Goal: Task Accomplishment & Management: Manage account settings

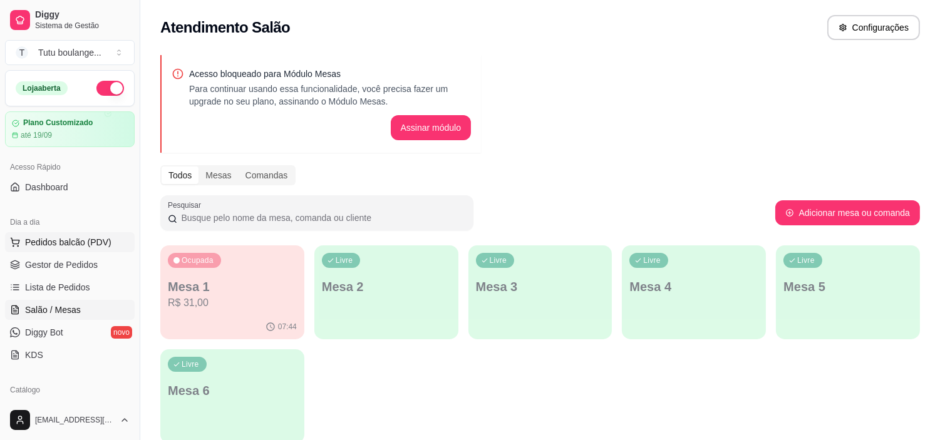
click at [89, 241] on span "Pedidos balcão (PDV)" at bounding box center [68, 242] width 86 height 13
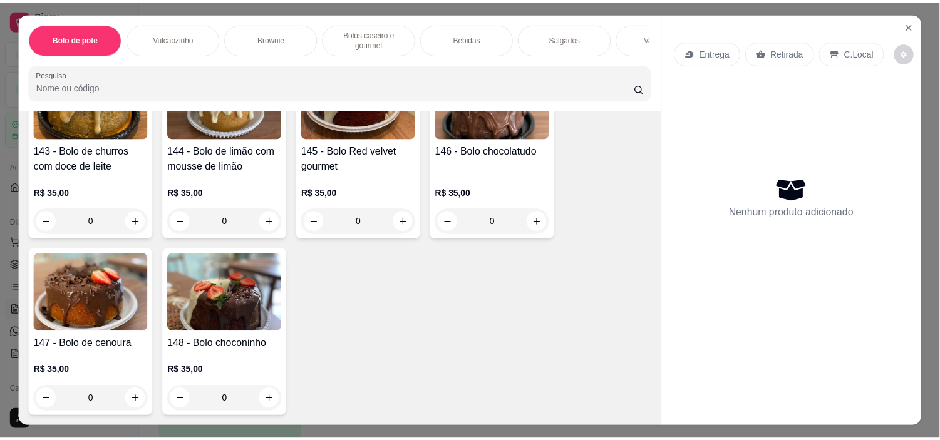
scroll to position [1392, 0]
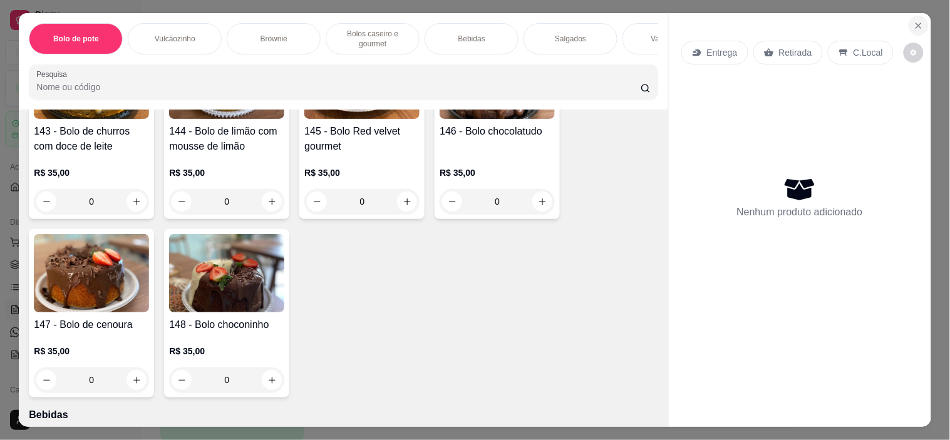
click at [915, 21] on icon "Close" at bounding box center [919, 26] width 10 height 10
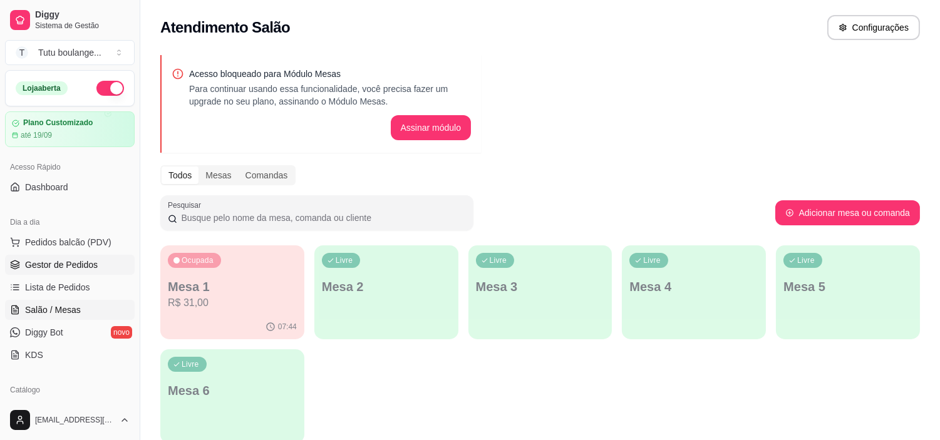
click at [105, 273] on link "Gestor de Pedidos" at bounding box center [70, 265] width 130 height 20
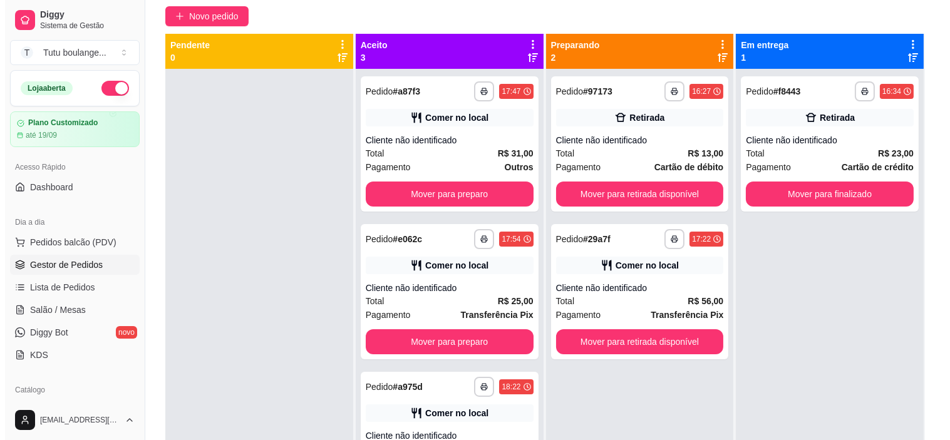
scroll to position [52, 0]
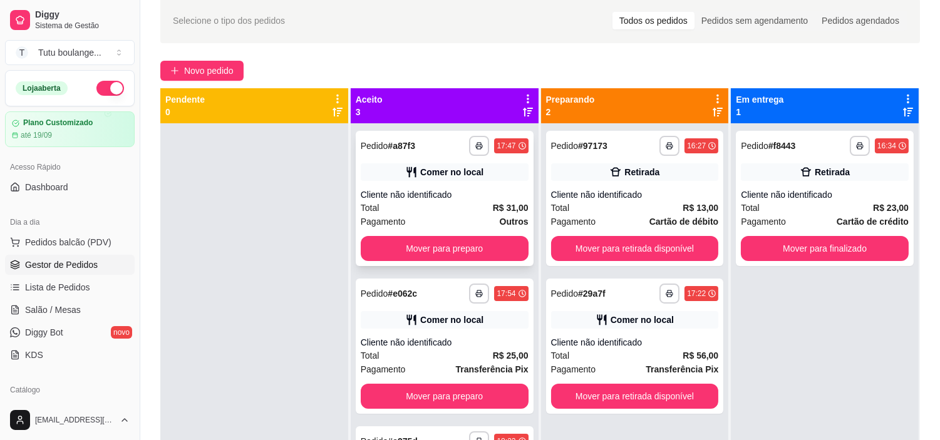
click at [460, 210] on div "Total R$ 31,00" at bounding box center [445, 208] width 168 height 14
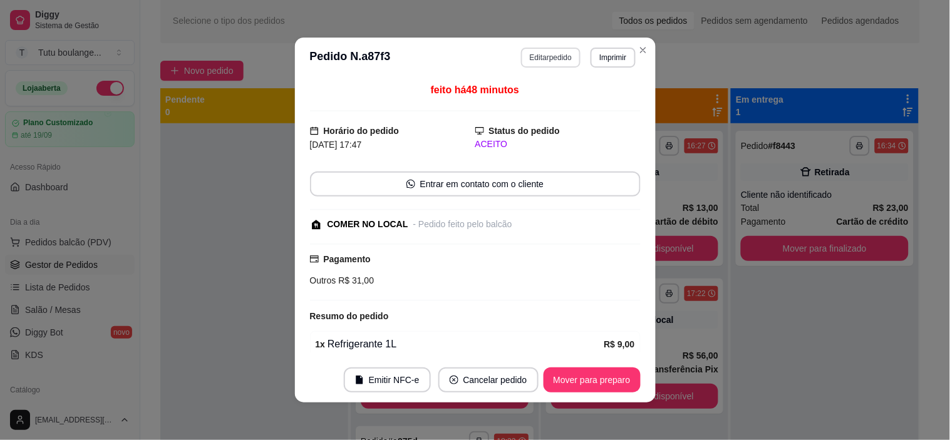
click at [552, 58] on button "Editar pedido" at bounding box center [551, 58] width 60 height 20
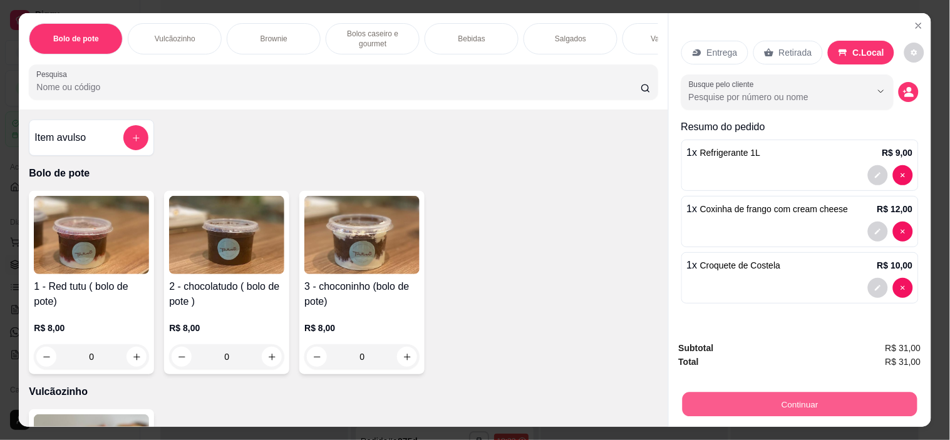
click at [819, 398] on button "Continuar" at bounding box center [799, 405] width 235 height 24
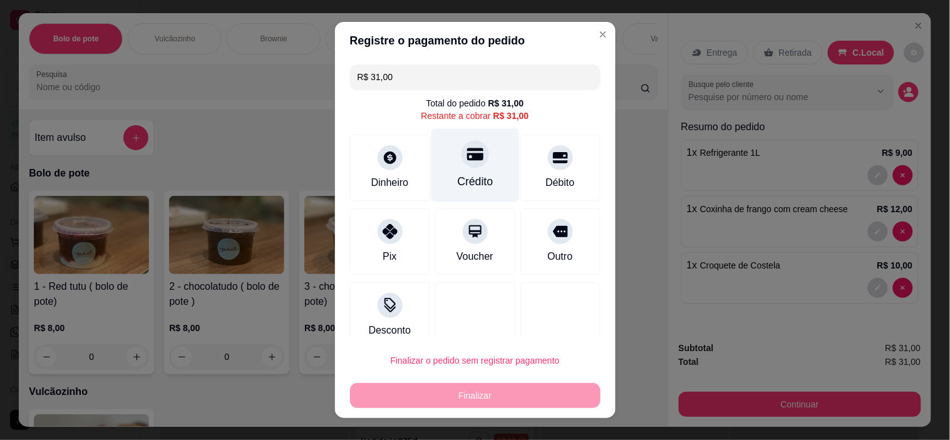
click at [478, 179] on div "Crédito" at bounding box center [475, 165] width 88 height 73
type input "R$ 0,00"
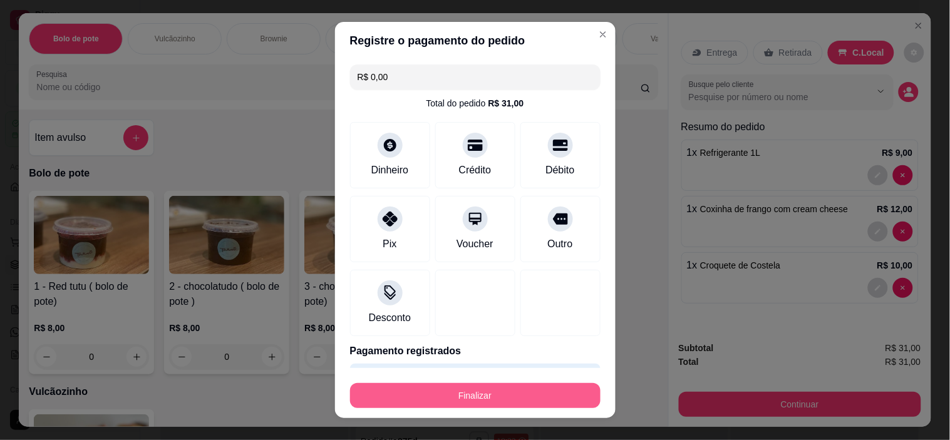
click at [526, 393] on button "Finalizar" at bounding box center [475, 395] width 251 height 25
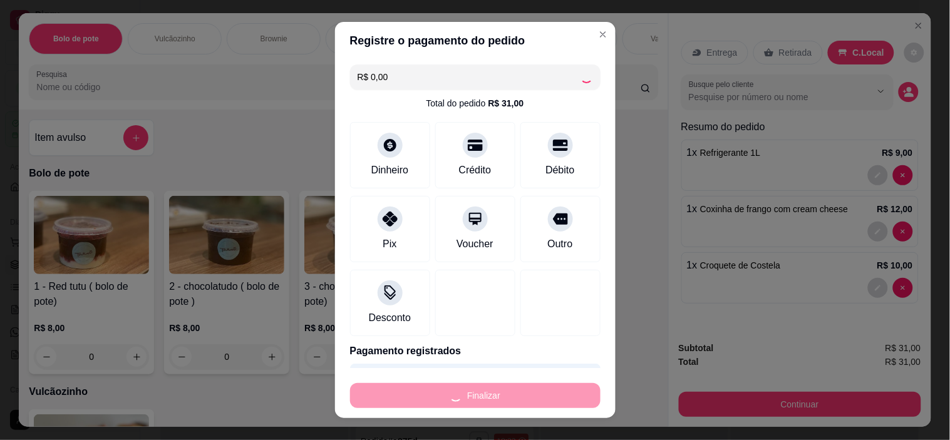
type input "0"
type input "-R$ 31,00"
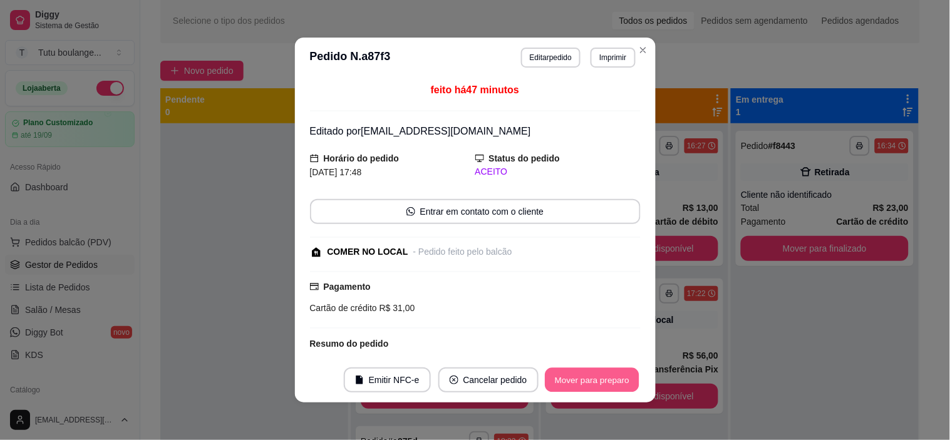
click at [574, 376] on button "Mover para preparo" at bounding box center [592, 380] width 94 height 24
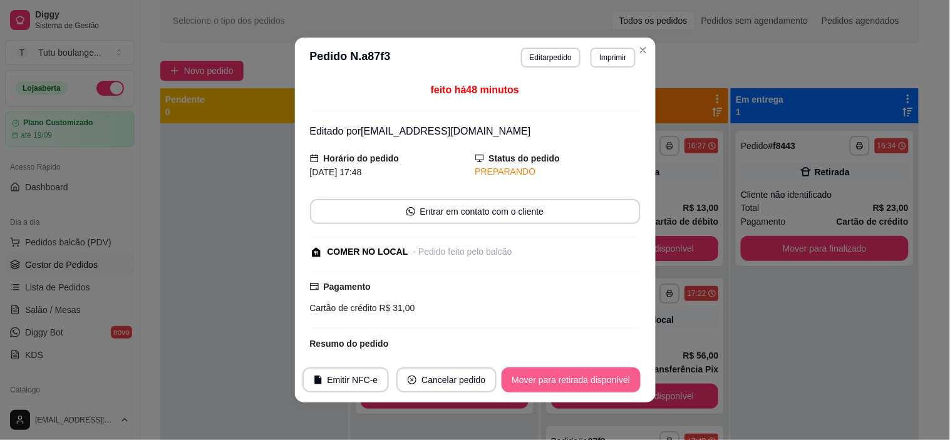
click at [585, 381] on button "Mover para retirada disponível" at bounding box center [571, 380] width 138 height 25
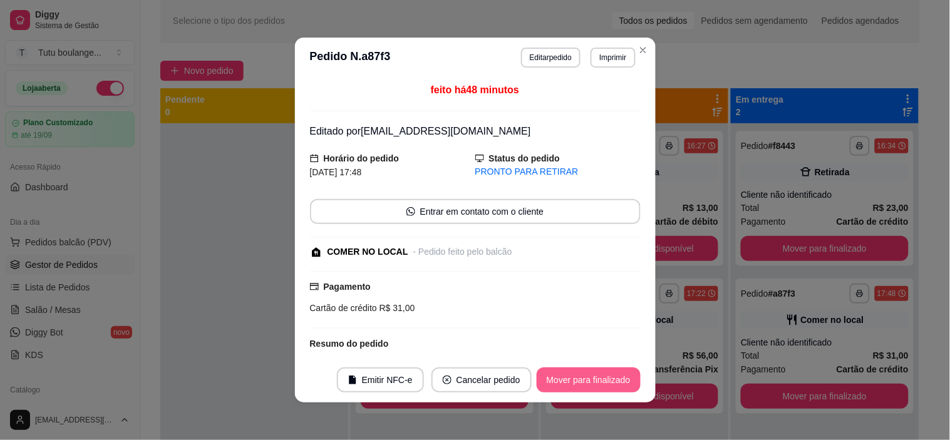
click at [585, 380] on button "Mover para finalizado" at bounding box center [589, 380] width 104 height 25
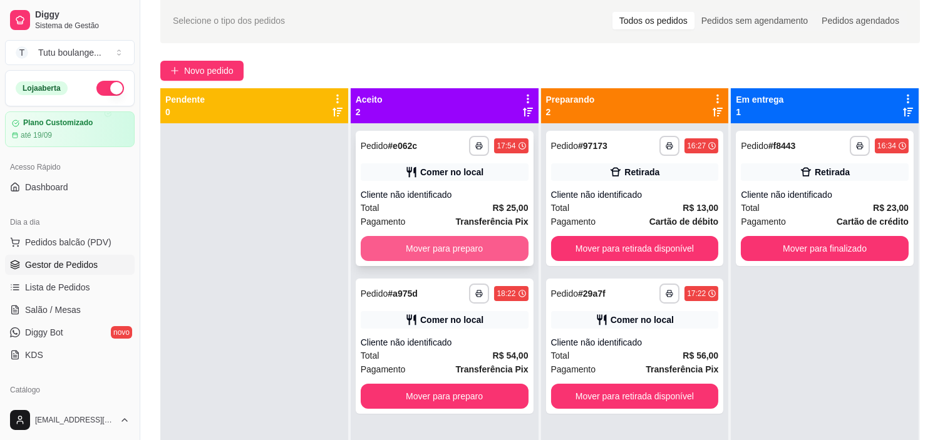
click at [461, 239] on button "Mover para preparo" at bounding box center [445, 248] width 168 height 25
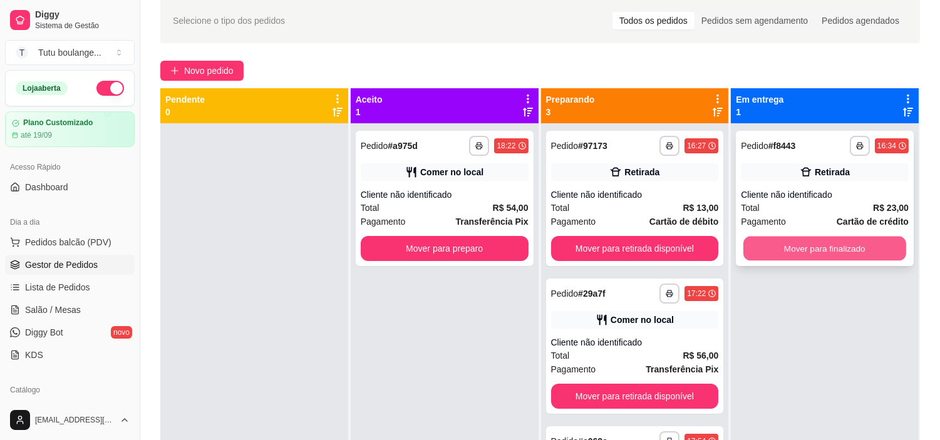
click at [872, 251] on button "Mover para finalizado" at bounding box center [825, 249] width 163 height 24
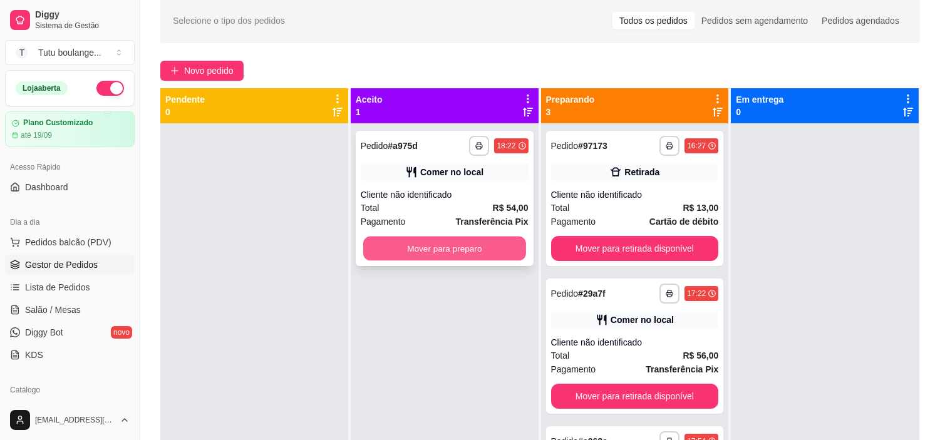
click at [459, 247] on button "Mover para preparo" at bounding box center [444, 249] width 163 height 24
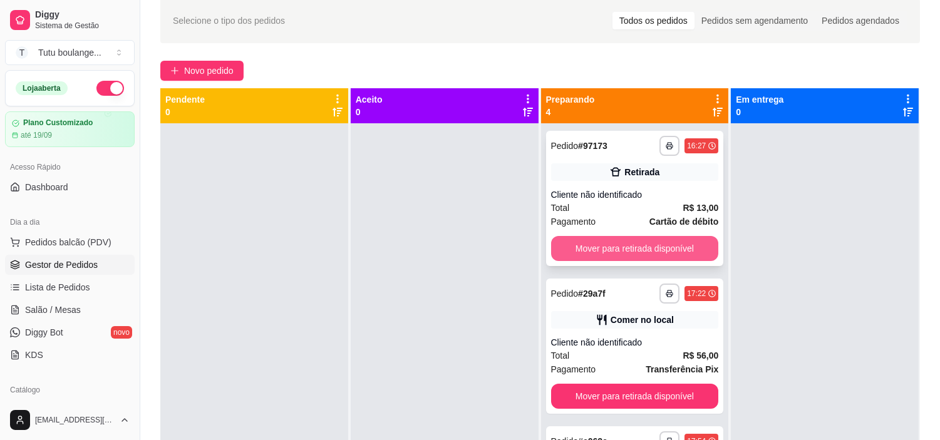
click at [601, 245] on button "Mover para retirada disponível" at bounding box center [635, 248] width 168 height 25
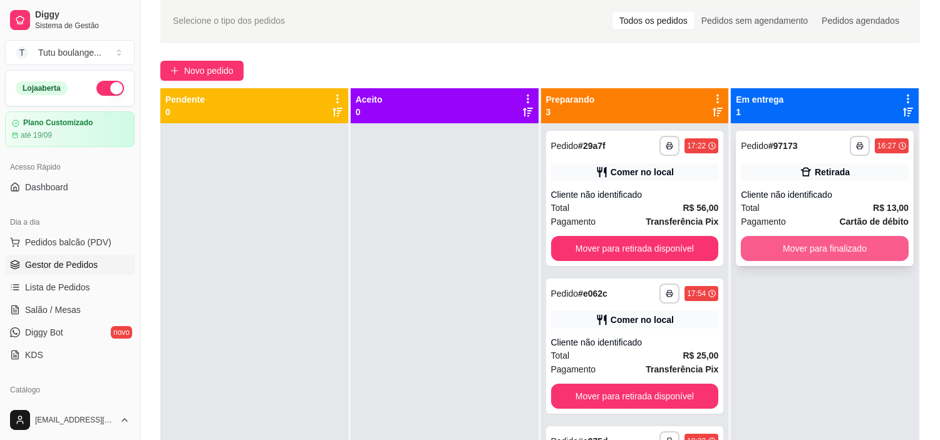
click at [825, 254] on button "Mover para finalizado" at bounding box center [825, 248] width 168 height 25
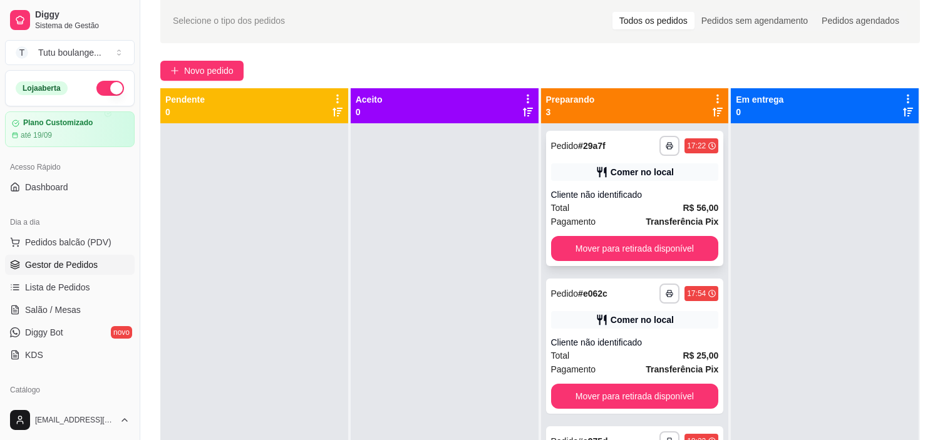
click at [611, 237] on div "**********" at bounding box center [635, 198] width 178 height 135
click at [628, 244] on button "Mover para retirada disponível" at bounding box center [635, 248] width 168 height 25
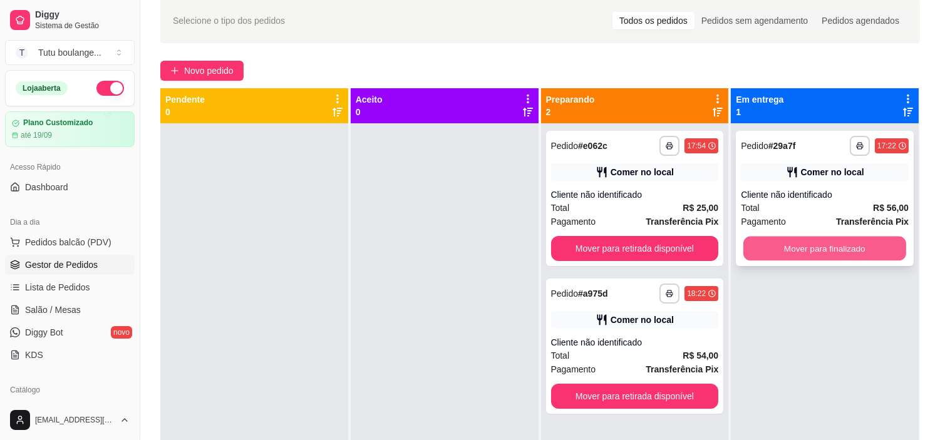
click at [796, 248] on button "Mover para finalizado" at bounding box center [825, 249] width 163 height 24
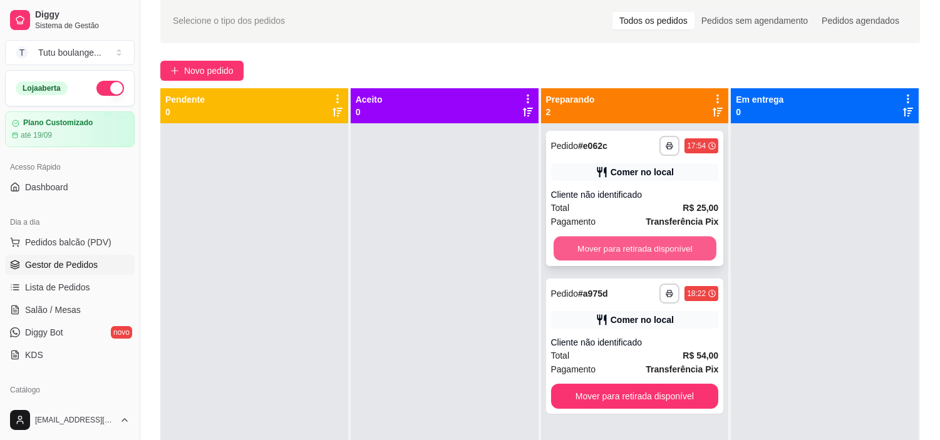
click at [677, 243] on button "Mover para retirada disponível" at bounding box center [635, 249] width 163 height 24
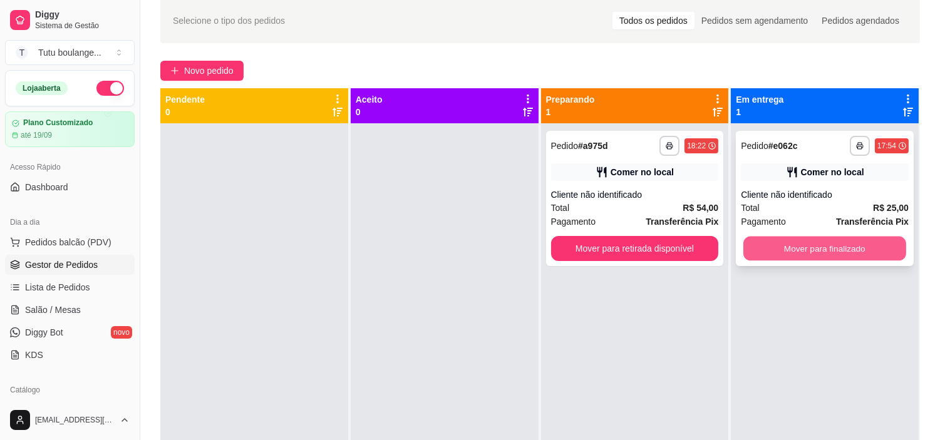
click at [788, 240] on button "Mover para finalizado" at bounding box center [825, 249] width 163 height 24
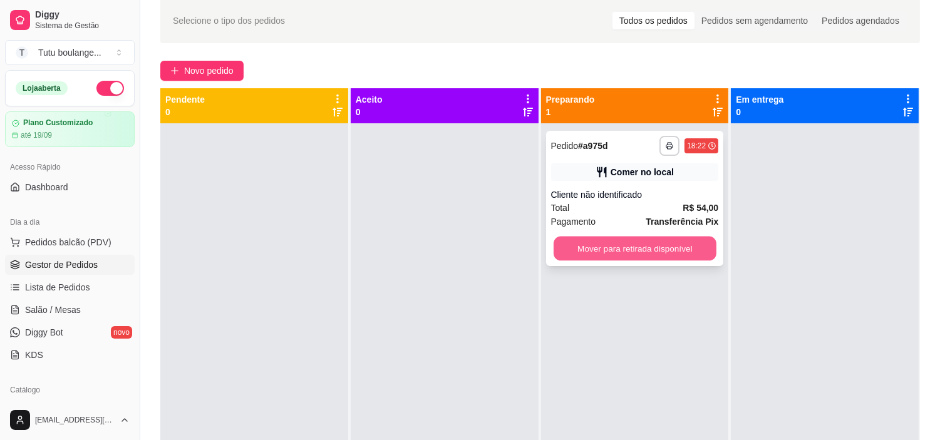
click at [675, 244] on button "Mover para retirada disponível" at bounding box center [635, 249] width 163 height 24
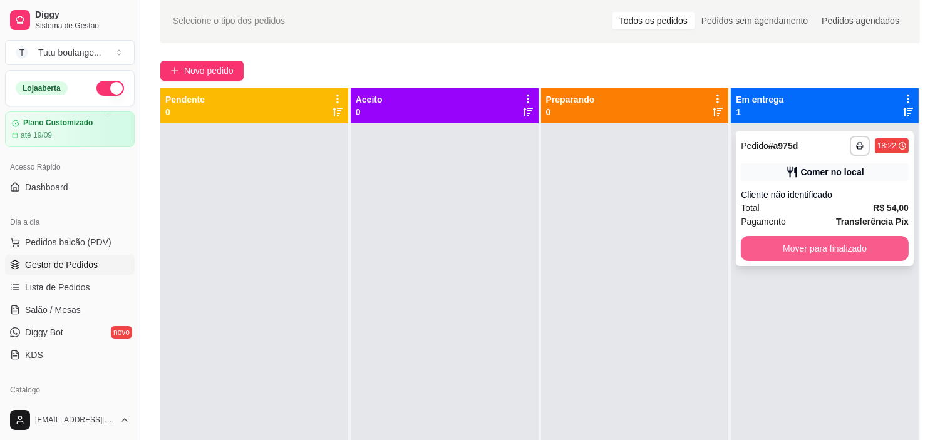
click at [765, 247] on button "Mover para finalizado" at bounding box center [825, 248] width 168 height 25
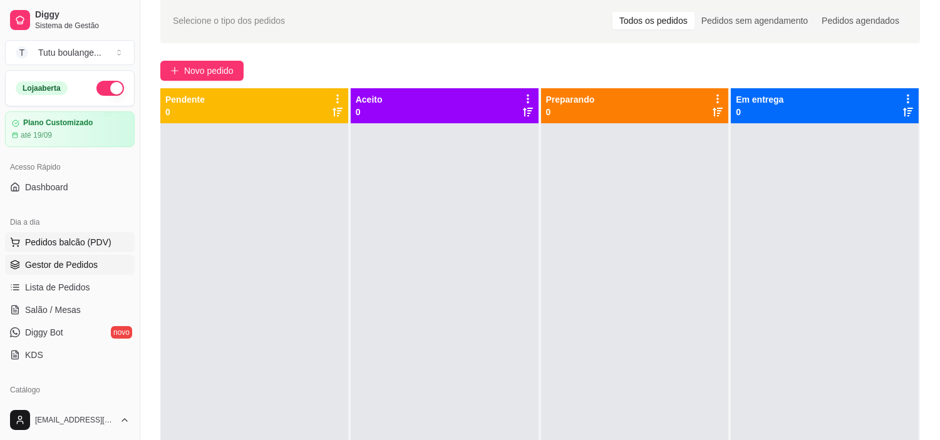
click at [90, 240] on span "Pedidos balcão (PDV)" at bounding box center [68, 242] width 86 height 13
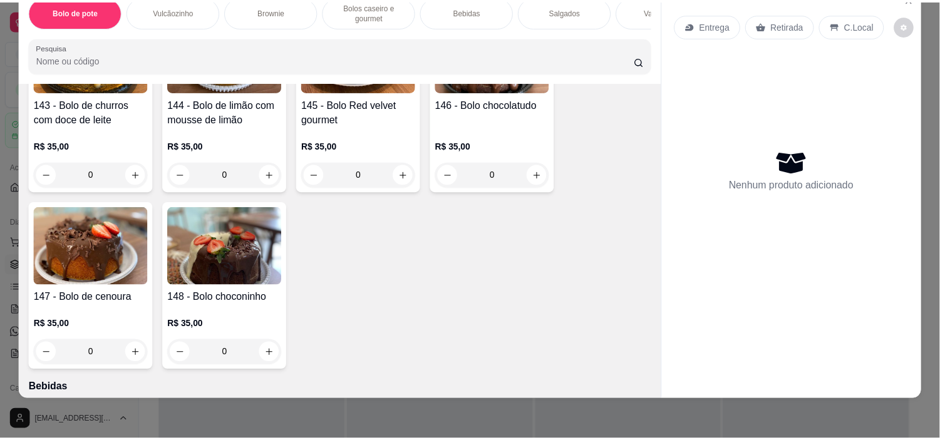
scroll to position [1462, 0]
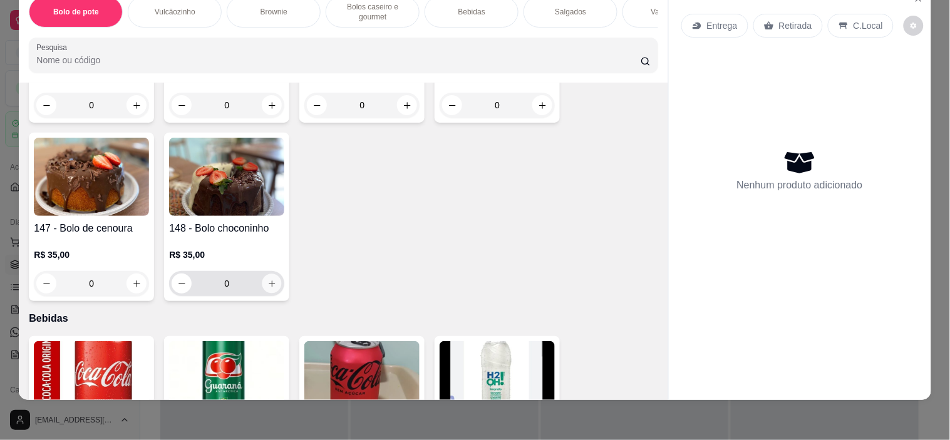
click at [269, 281] on icon "increase-product-quantity" at bounding box center [272, 284] width 6 height 6
type input "1"
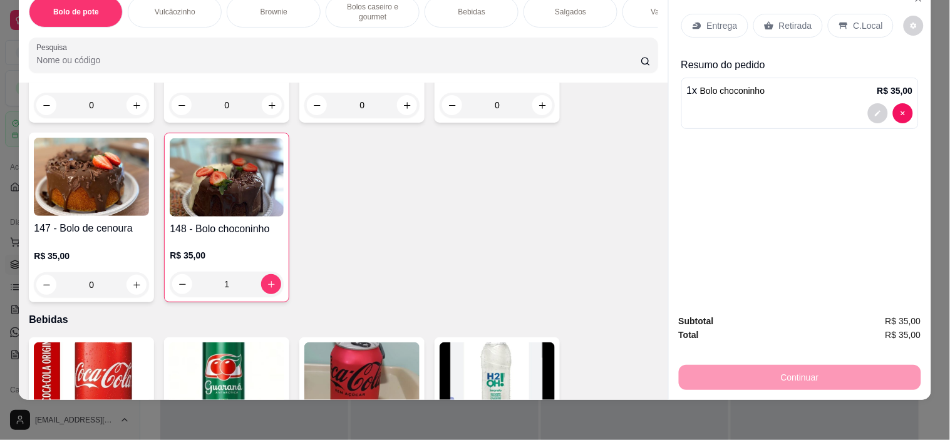
click at [779, 19] on p "Retirada" at bounding box center [795, 25] width 33 height 13
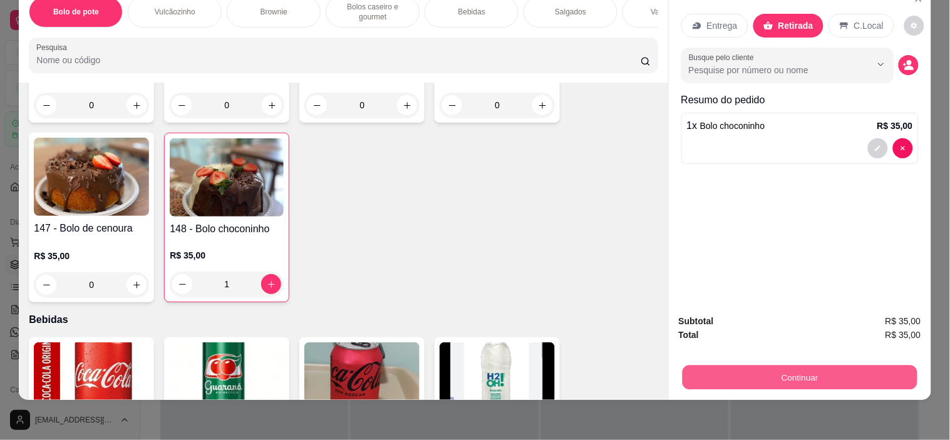
click at [791, 366] on button "Continuar" at bounding box center [799, 378] width 235 height 24
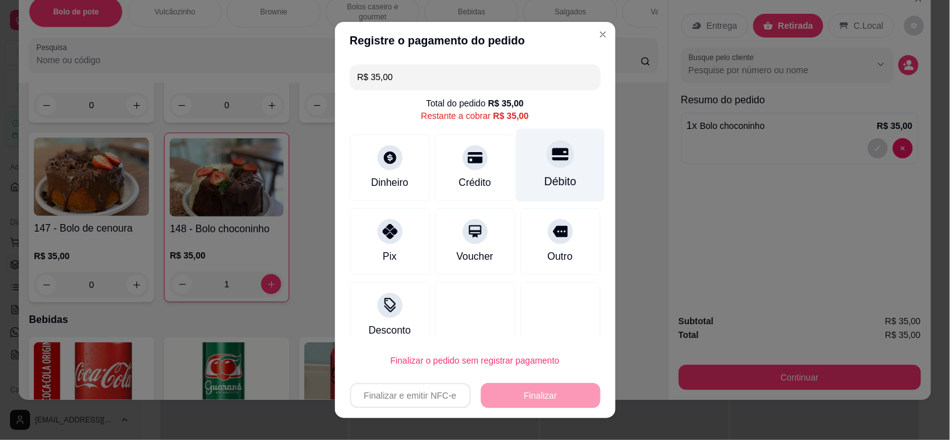
click at [551, 171] on div "Débito" at bounding box center [560, 165] width 88 height 73
type input "R$ 0,00"
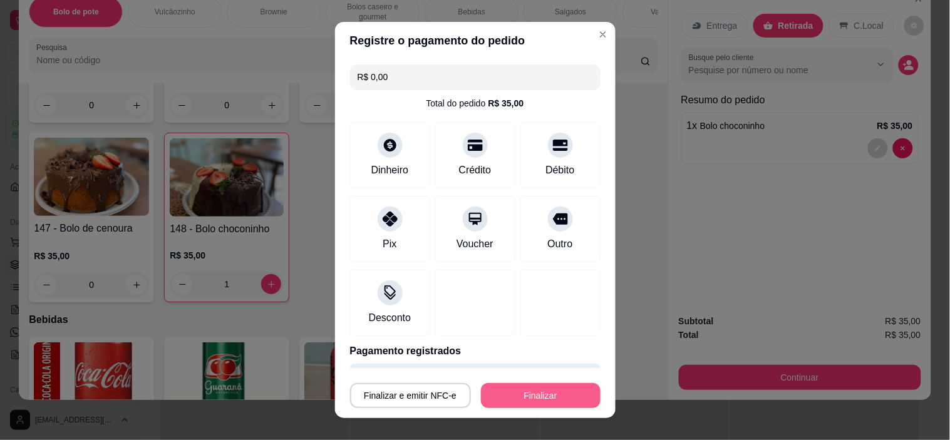
click at [528, 401] on button "Finalizar" at bounding box center [541, 395] width 120 height 25
type input "0"
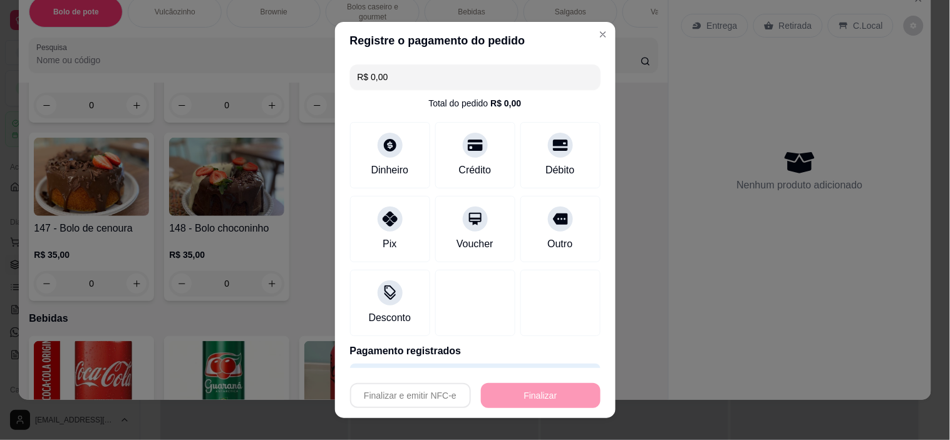
type input "-R$ 35,00"
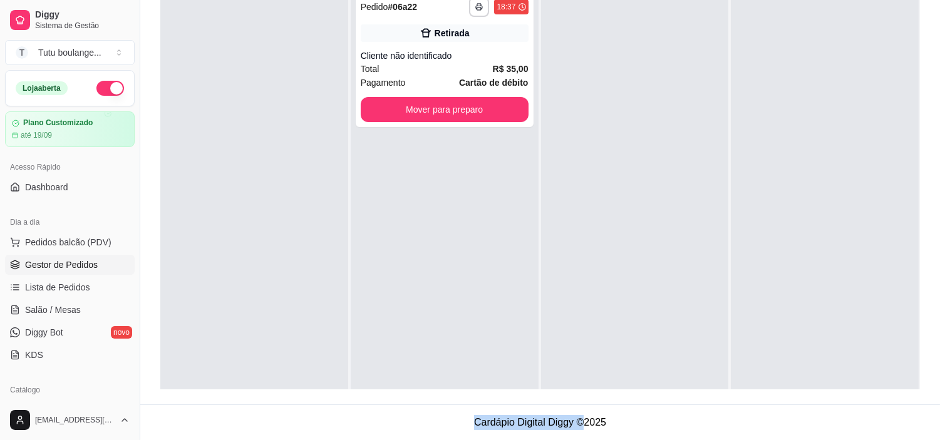
scroll to position [34, 0]
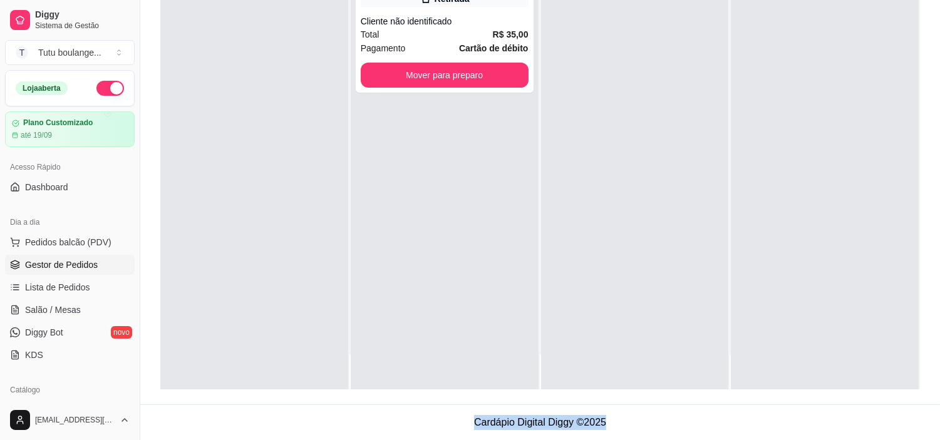
drag, startPoint x: 575, startPoint y: 473, endPoint x: 620, endPoint y: 473, distance: 45.7
click at [620, 249] on html "**********" at bounding box center [470, 29] width 940 height 440
click at [467, 76] on button "Mover para preparo" at bounding box center [444, 75] width 163 height 24
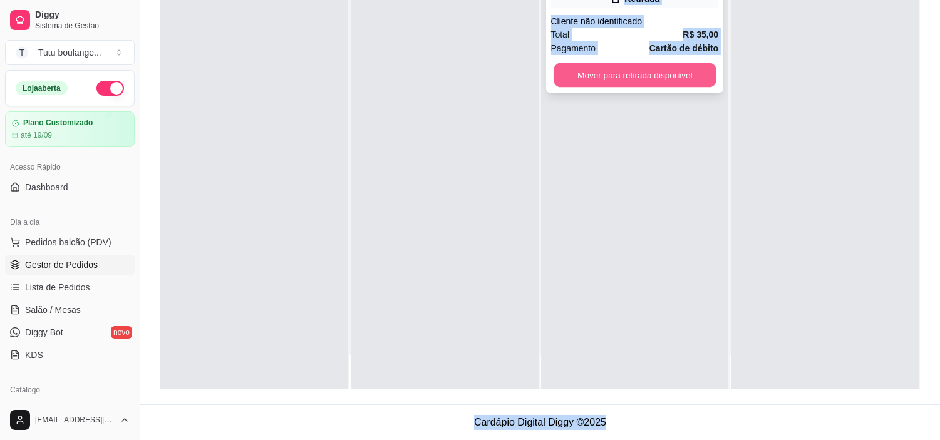
click at [627, 76] on button "Mover para retirada disponível" at bounding box center [635, 75] width 163 height 24
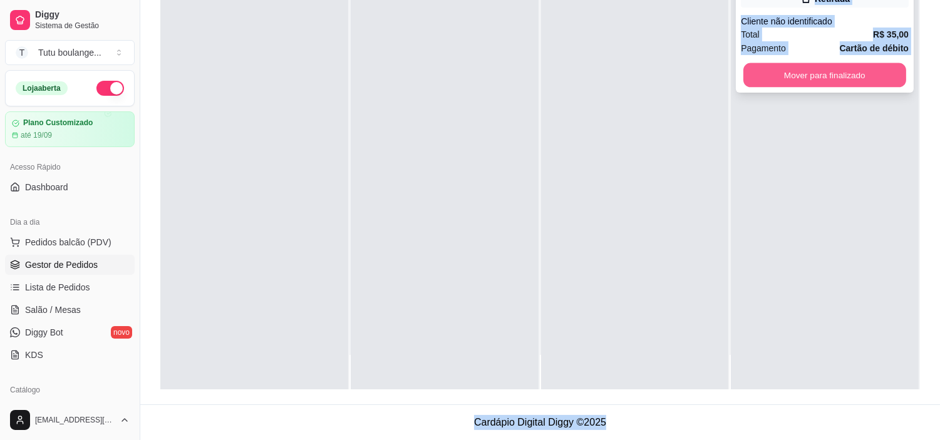
click at [788, 71] on button "Mover para finalizado" at bounding box center [825, 75] width 163 height 24
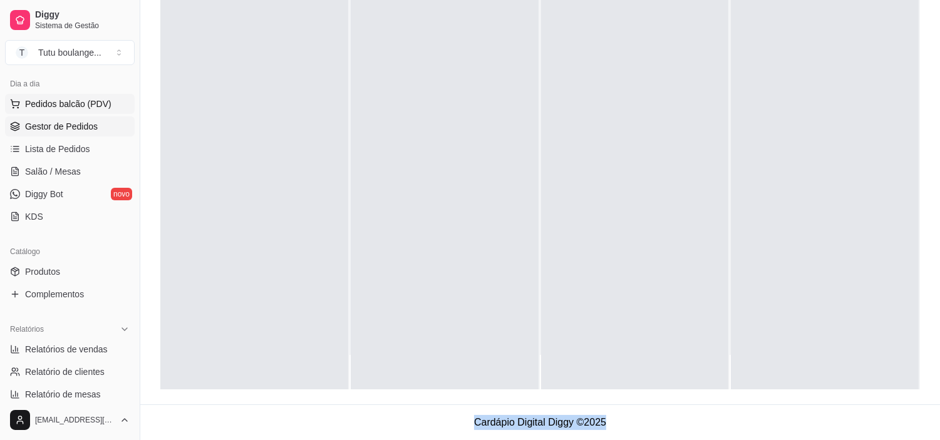
scroll to position [139, 0]
click at [79, 273] on link "Produtos" at bounding box center [70, 271] width 130 height 20
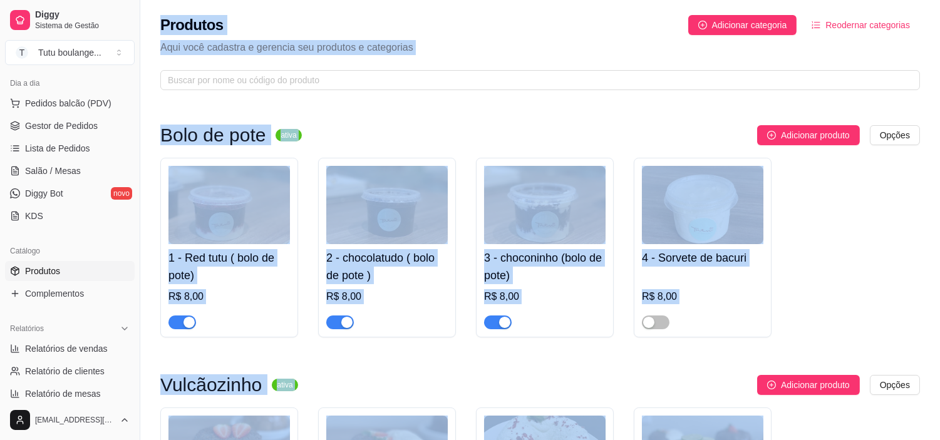
click at [915, 211] on div "1 - Red tutu ( bolo de pote) R$ 8,00 2 - chocolatudo ( bolo de pote ) R$ 8,00 3…" at bounding box center [540, 248] width 760 height 180
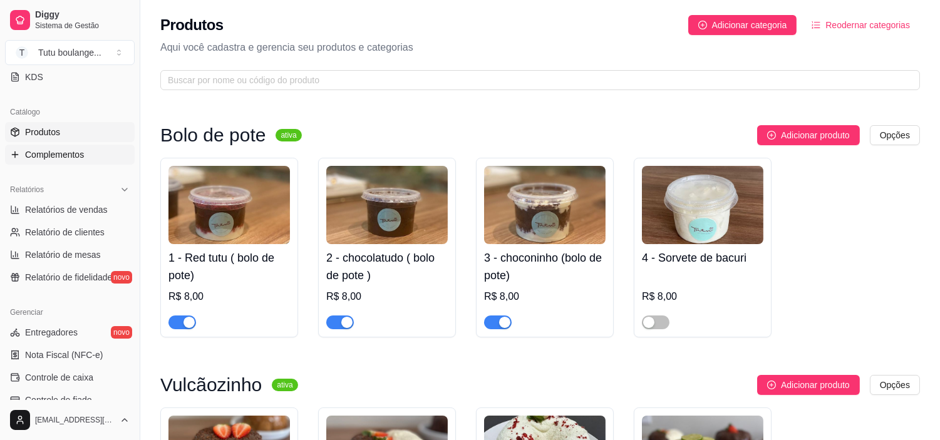
scroll to position [70, 0]
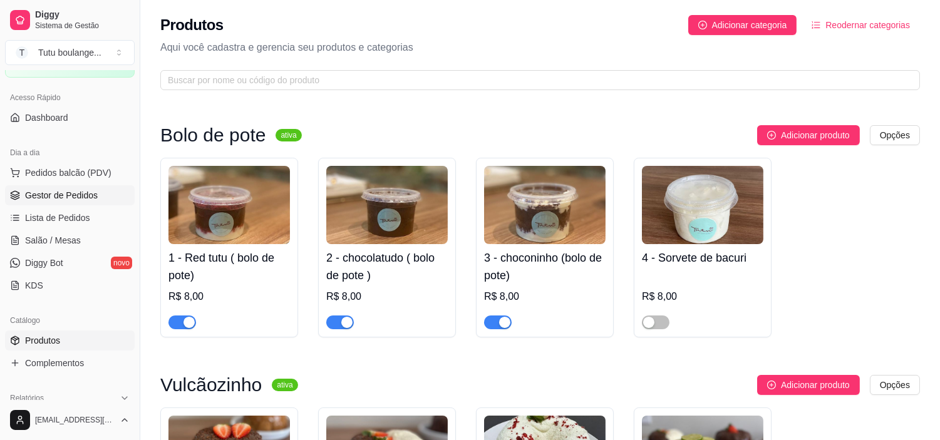
click at [95, 195] on span "Gestor de Pedidos" at bounding box center [61, 195] width 73 height 13
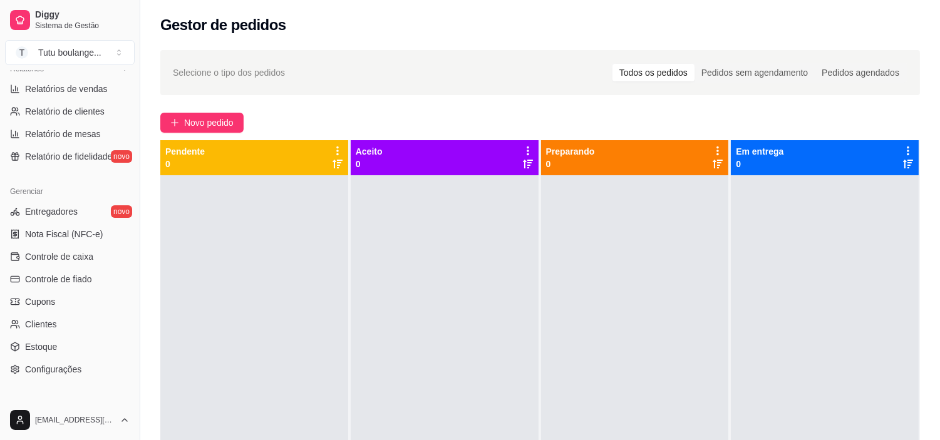
scroll to position [460, 0]
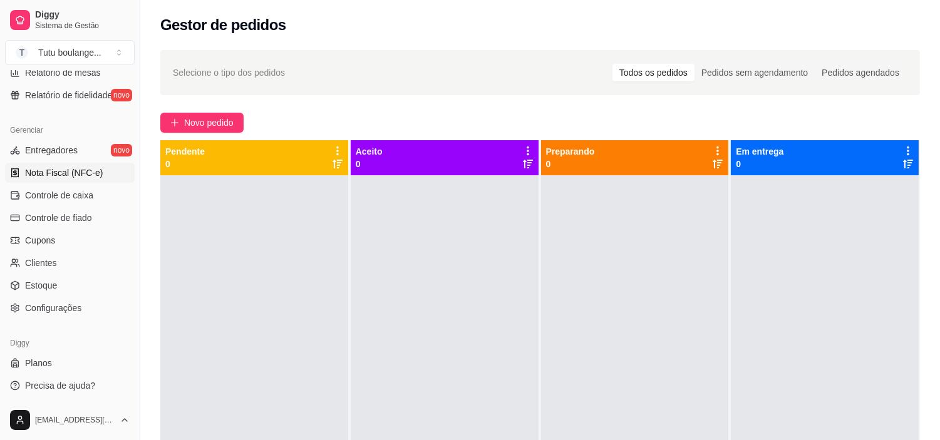
click at [105, 179] on link "Nota Fiscal (NFC-e)" at bounding box center [70, 173] width 130 height 20
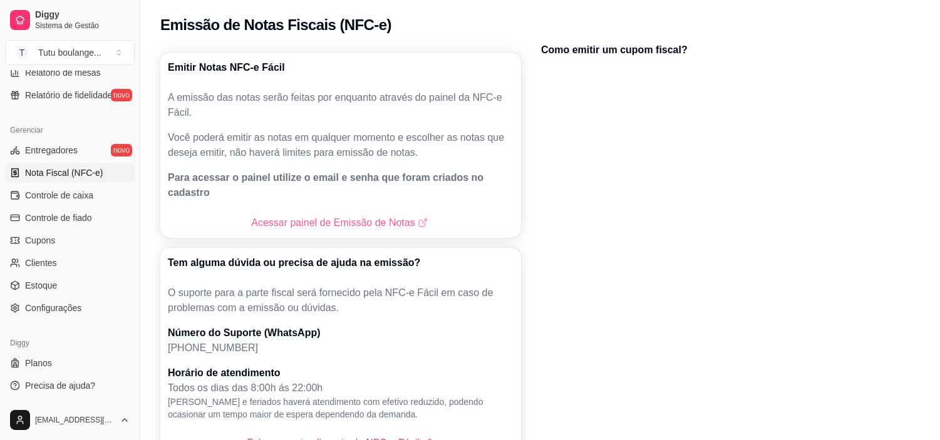
click at [358, 216] on link "Acessar painel de Emissão de Notas" at bounding box center [340, 223] width 179 height 15
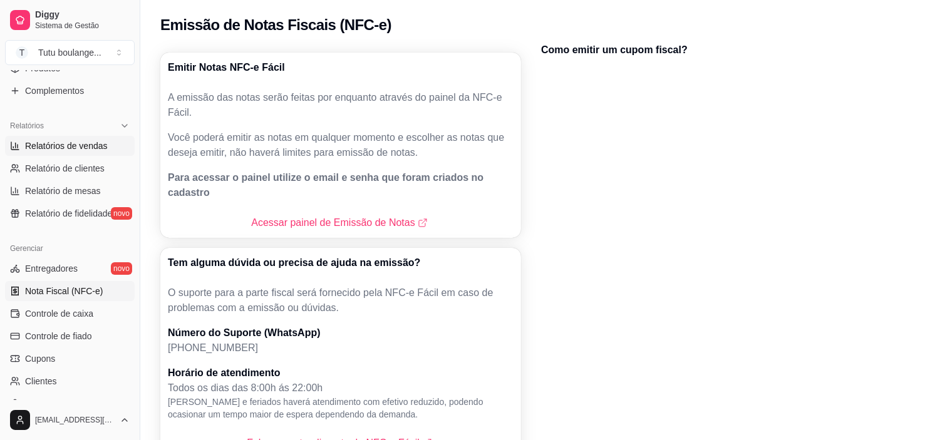
scroll to position [460, 0]
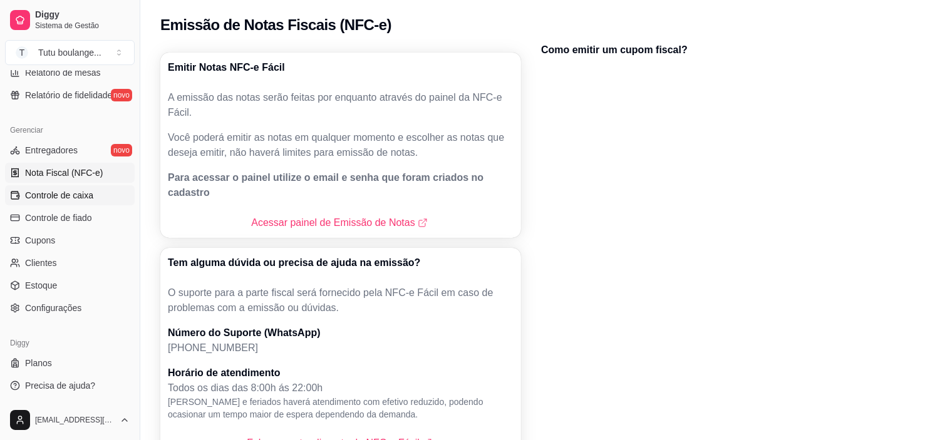
click at [78, 197] on span "Controle de caixa" at bounding box center [59, 195] width 68 height 13
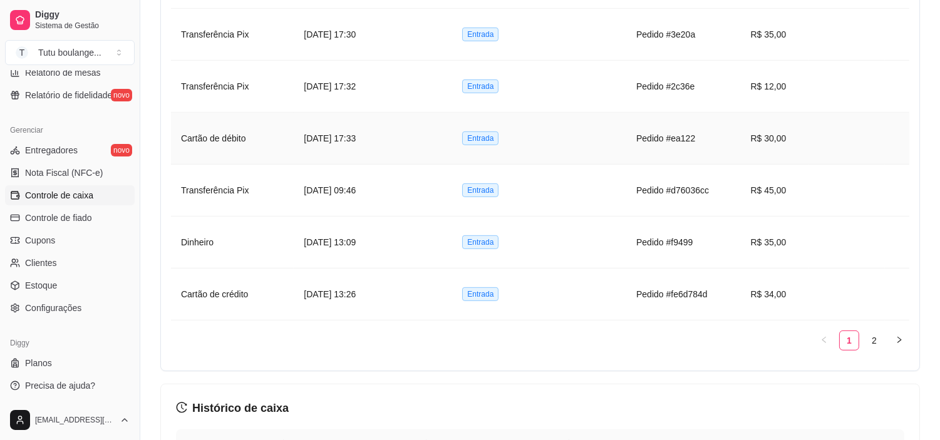
scroll to position [1113, 0]
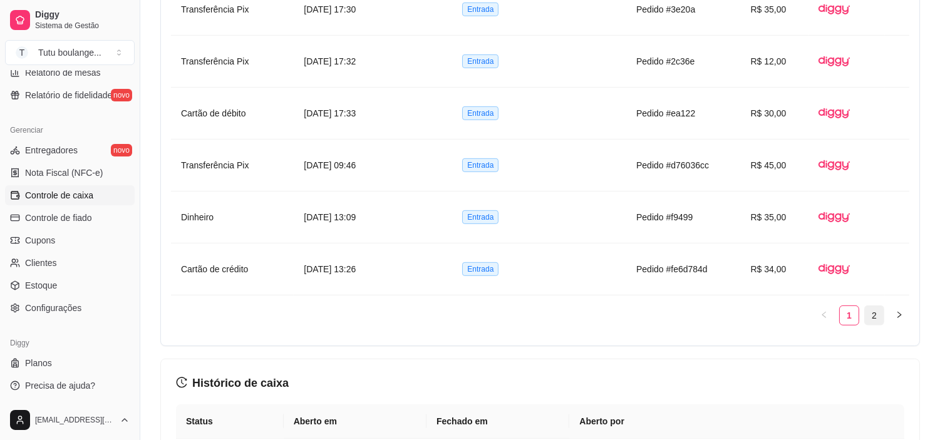
click at [876, 322] on link "2" at bounding box center [874, 315] width 19 height 19
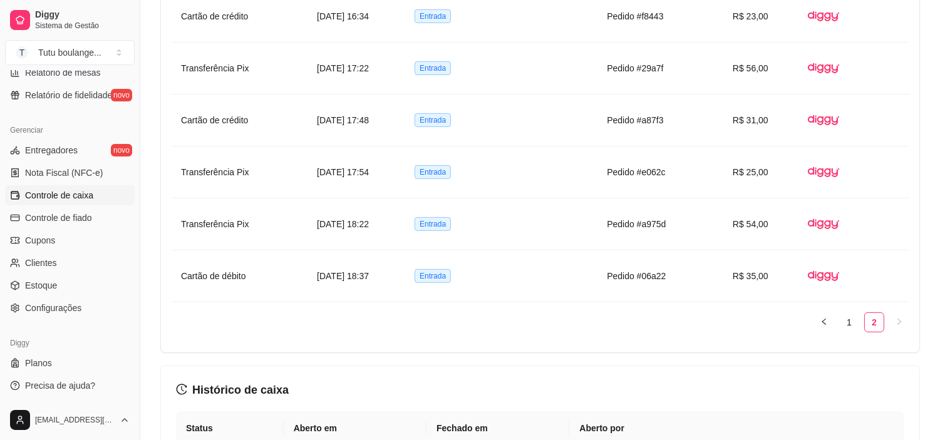
scroll to position [1044, 0]
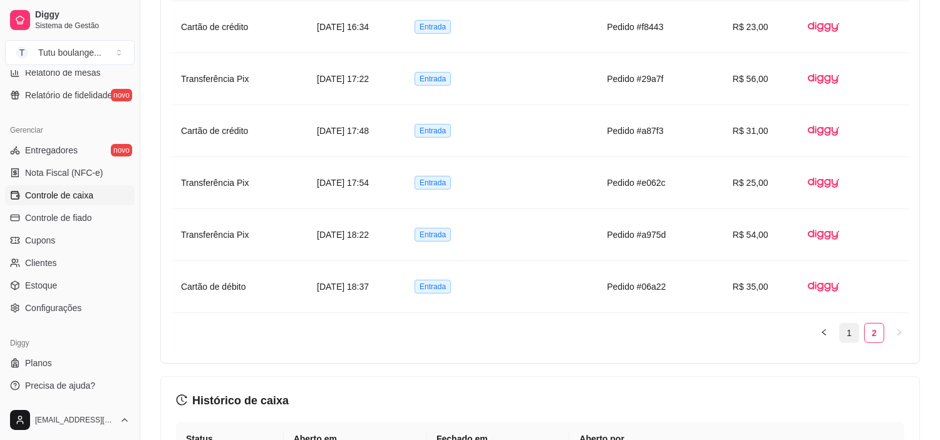
click at [853, 339] on link "1" at bounding box center [849, 333] width 19 height 19
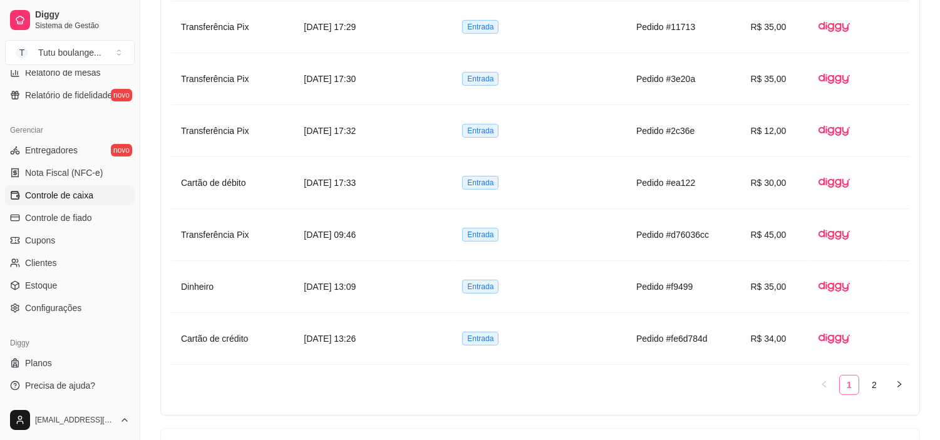
click at [853, 389] on link "1" at bounding box center [849, 385] width 19 height 19
click at [406, 238] on article "[DATE] 09:46" at bounding box center [373, 235] width 138 height 14
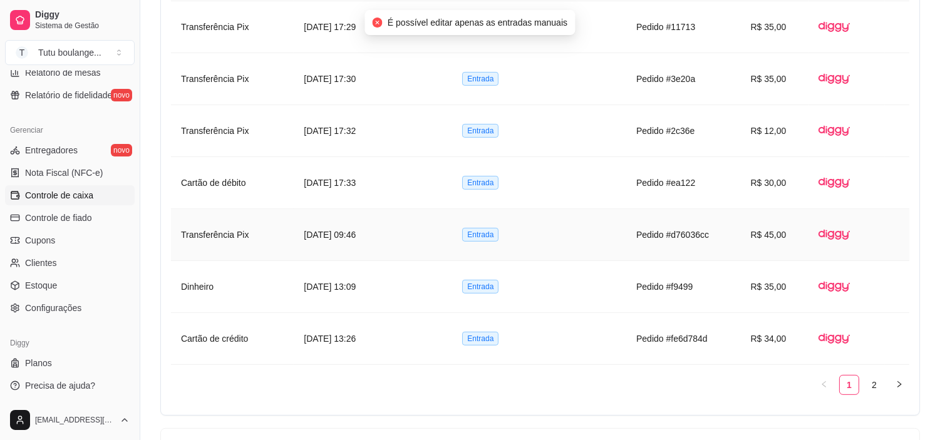
click at [659, 236] on td "Pedido #d76036cc" at bounding box center [684, 235] width 114 height 52
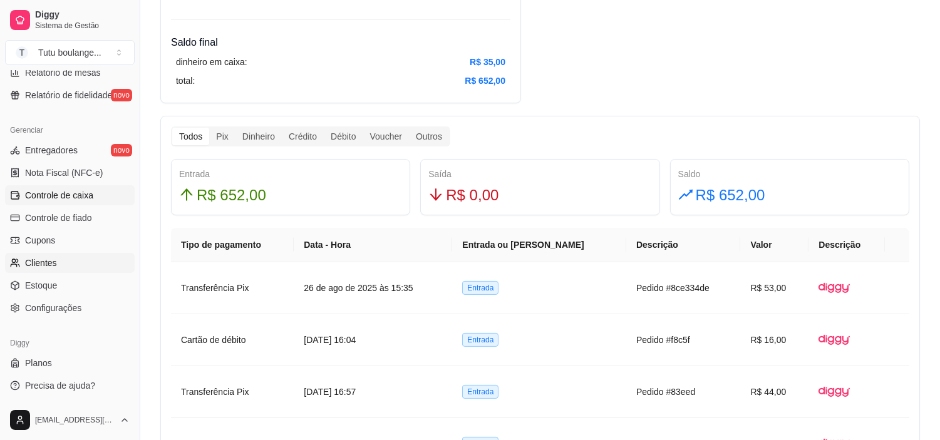
scroll to position [113, 0]
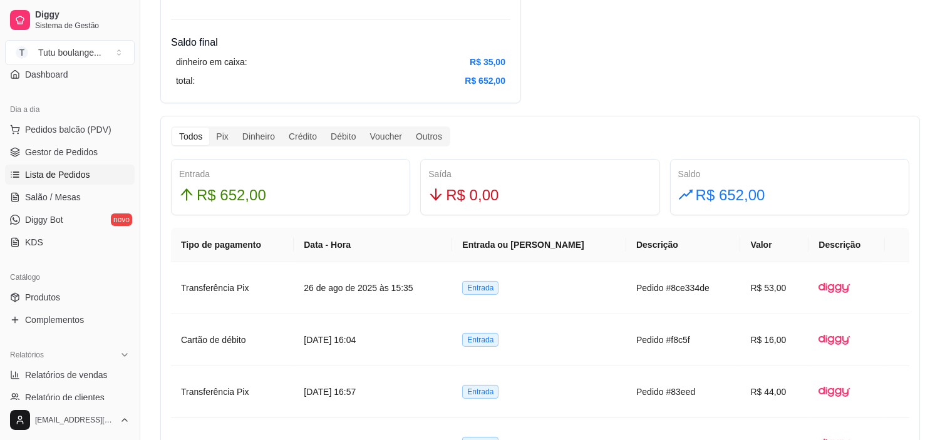
click at [49, 178] on span "Lista de Pedidos" at bounding box center [57, 175] width 65 height 13
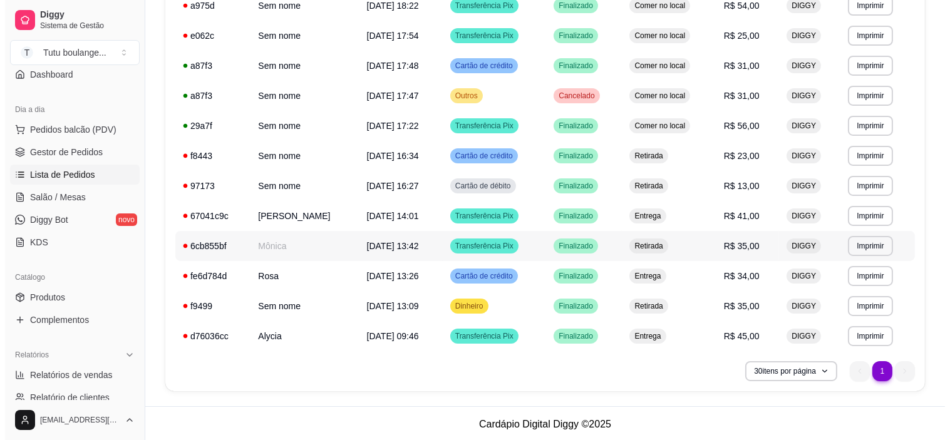
scroll to position [222, 0]
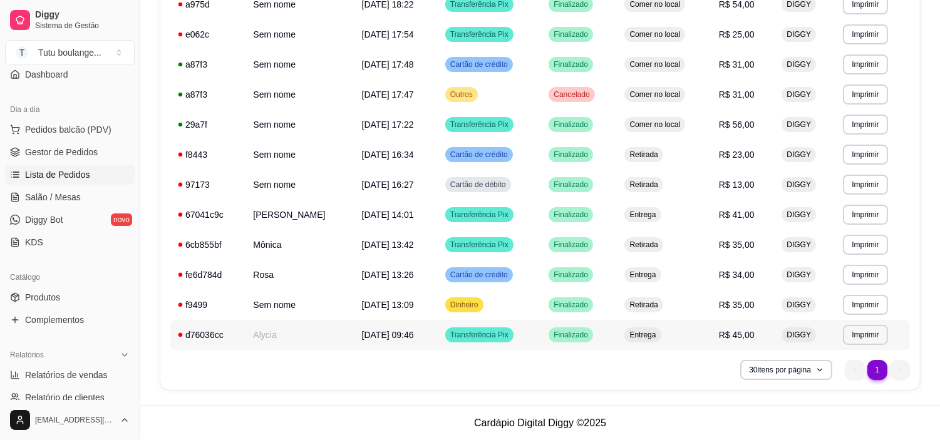
click at [397, 340] on span "[DATE] 09:46" at bounding box center [388, 335] width 52 height 10
click at [893, 366] on ul "1 1" at bounding box center [877, 370] width 65 height 20
click at [644, 360] on div "30 itens por página 1 1" at bounding box center [540, 370] width 740 height 20
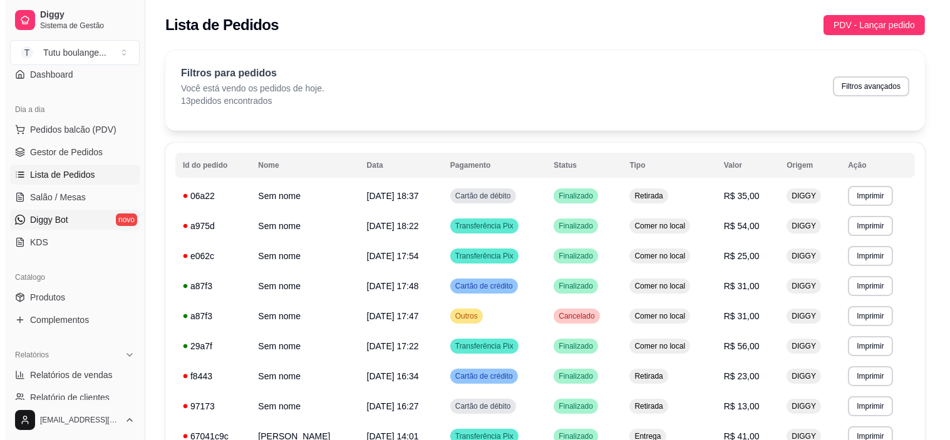
scroll to position [0, 0]
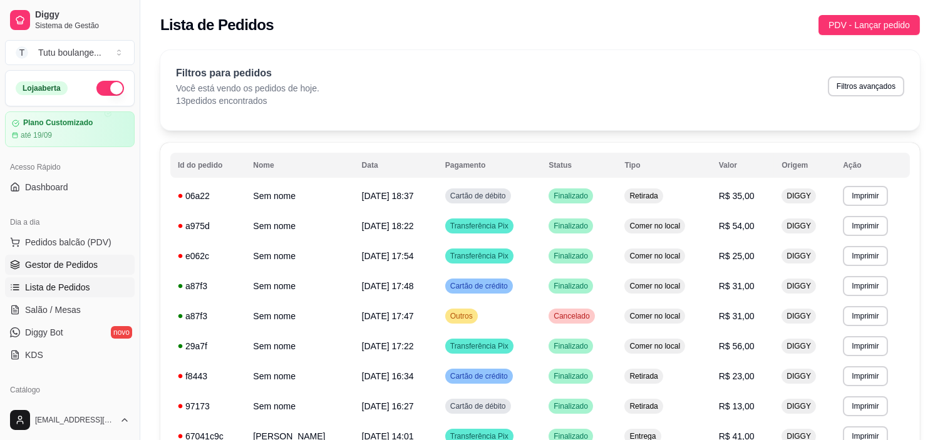
click at [76, 262] on span "Gestor de Pedidos" at bounding box center [61, 265] width 73 height 13
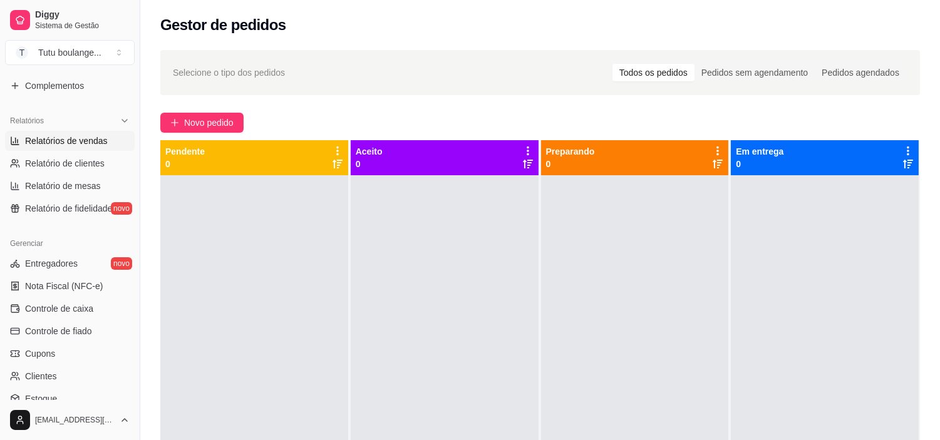
scroll to position [348, 0]
click at [71, 306] on span "Controle de caixa" at bounding box center [59, 308] width 68 height 13
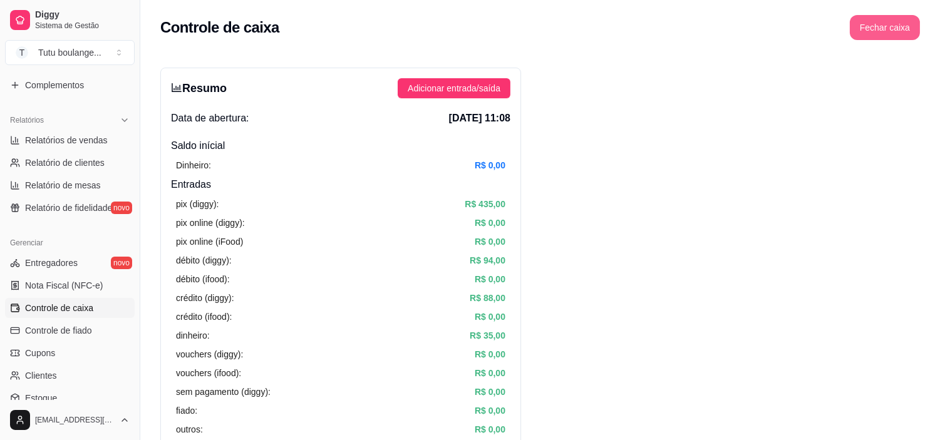
click at [887, 31] on button "Fechar caixa" at bounding box center [885, 27] width 70 height 25
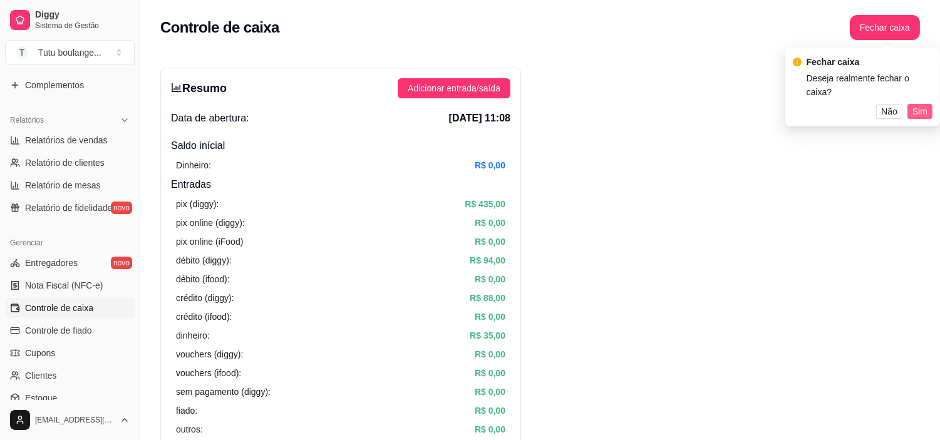
click at [922, 105] on span "Sim" at bounding box center [920, 112] width 15 height 14
